Goal: Entertainment & Leisure: Consume media (video, audio)

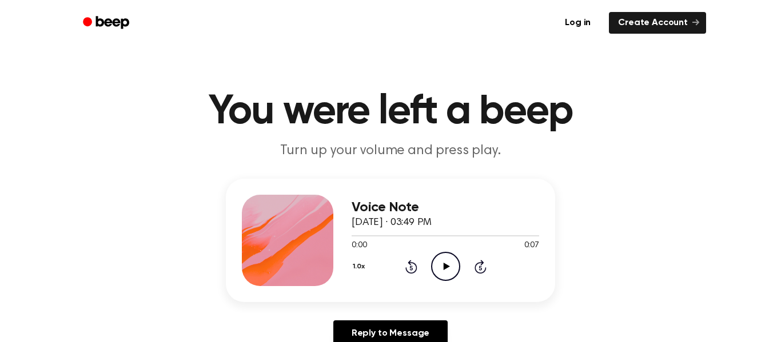
click at [453, 256] on icon "Play Audio" at bounding box center [445, 266] width 29 height 29
click at [440, 250] on div "0:07 0:07" at bounding box center [445, 246] width 187 height 12
click at [442, 257] on icon "Play Audio" at bounding box center [445, 266] width 29 height 29
click at [444, 264] on icon at bounding box center [446, 266] width 6 height 7
click at [443, 265] on icon at bounding box center [446, 266] width 6 height 7
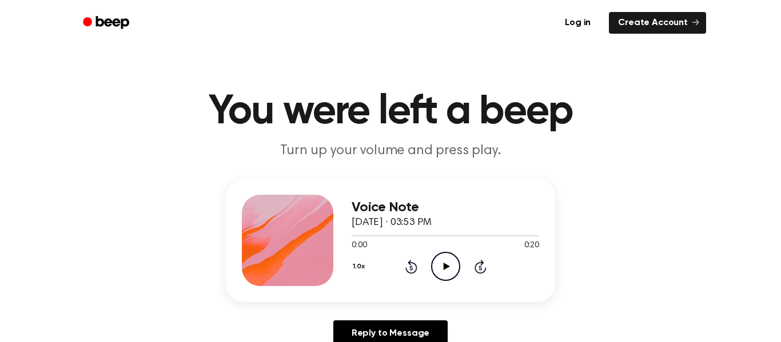
click at [451, 267] on icon "Play Audio" at bounding box center [445, 266] width 29 height 29
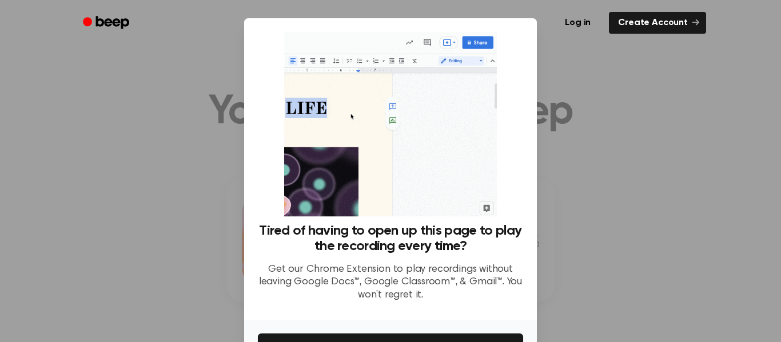
click at [584, 64] on div at bounding box center [390, 171] width 781 height 342
click at [585, 70] on div at bounding box center [390, 171] width 781 height 342
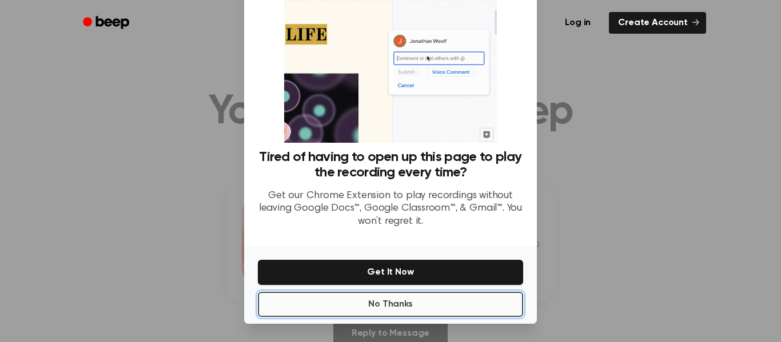
click at [438, 300] on button "No Thanks" at bounding box center [390, 304] width 265 height 25
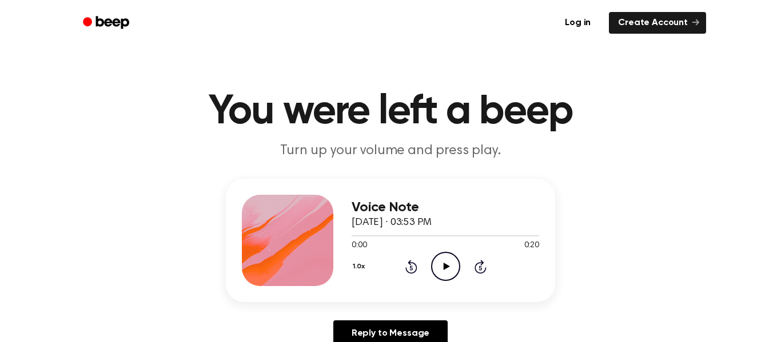
click at [448, 270] on icon "Play Audio" at bounding box center [445, 266] width 29 height 29
